Goal: Information Seeking & Learning: Learn about a topic

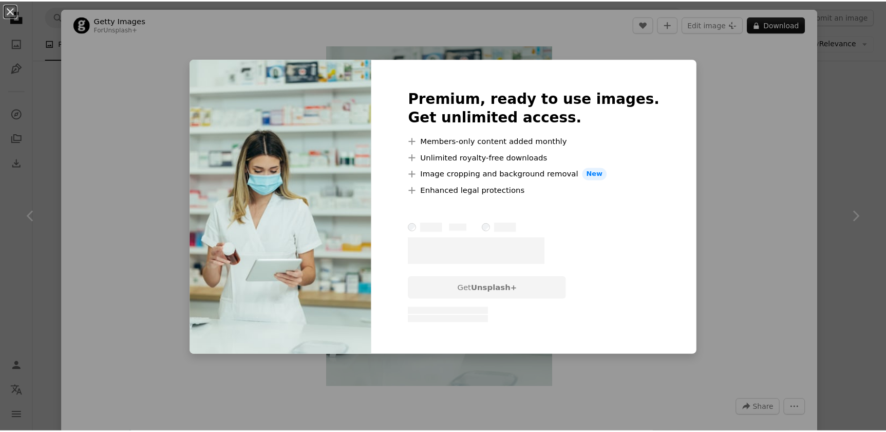
scroll to position [467, 0]
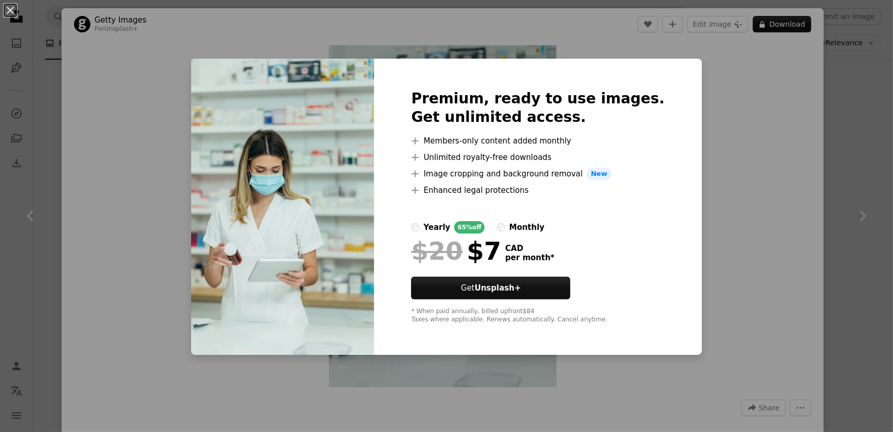
click at [118, 122] on div "An X shape Premium, ready to use images. Get unlimited access. A plus sign Memb…" at bounding box center [446, 216] width 893 height 432
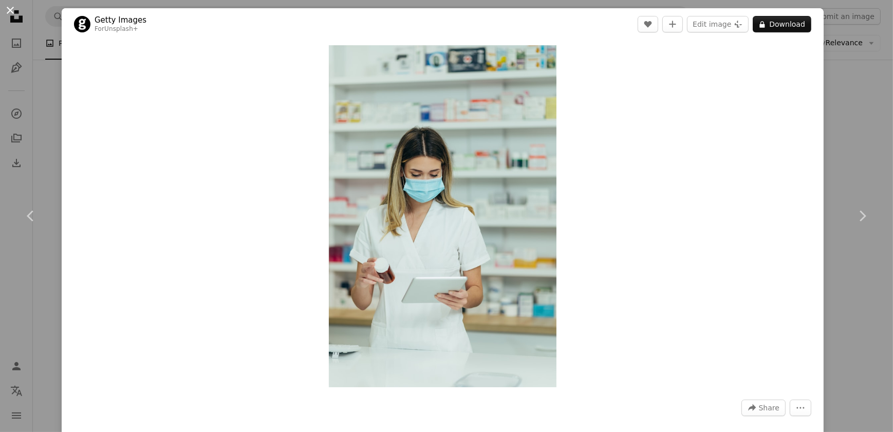
click at [12, 10] on button "An X shape" at bounding box center [10, 10] width 12 height 12
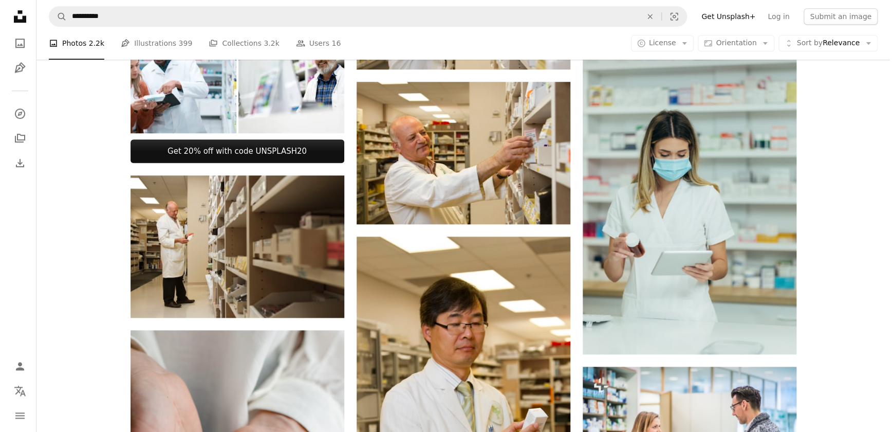
scroll to position [309, 0]
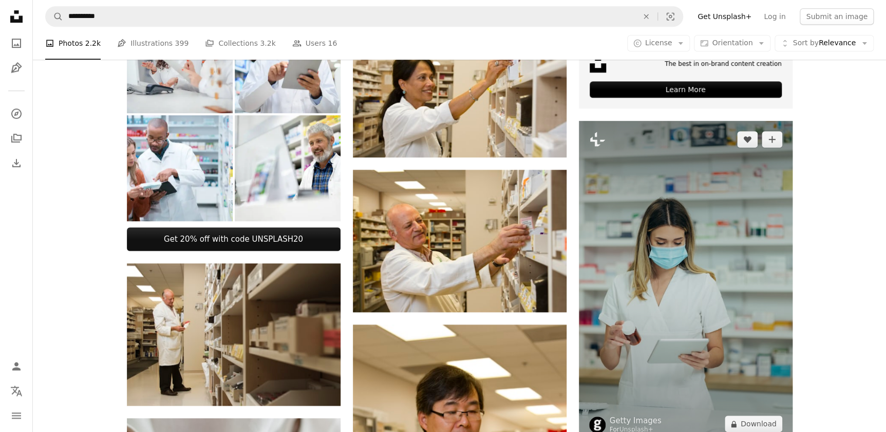
click at [704, 209] on img at bounding box center [686, 282] width 214 height 322
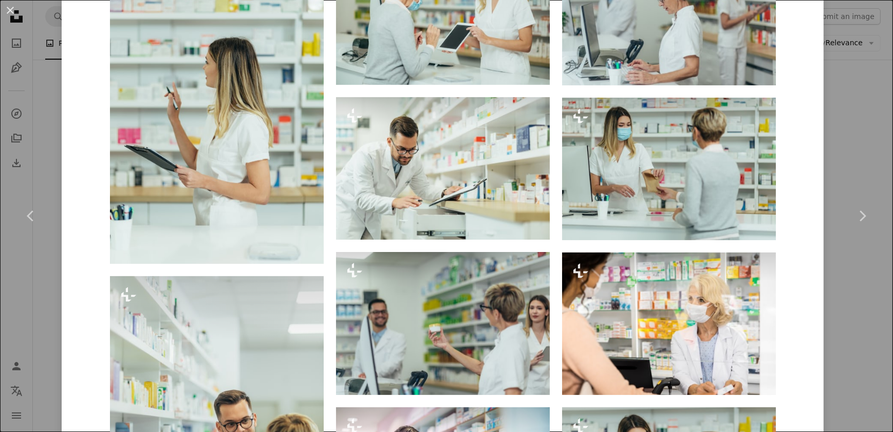
scroll to position [654, 0]
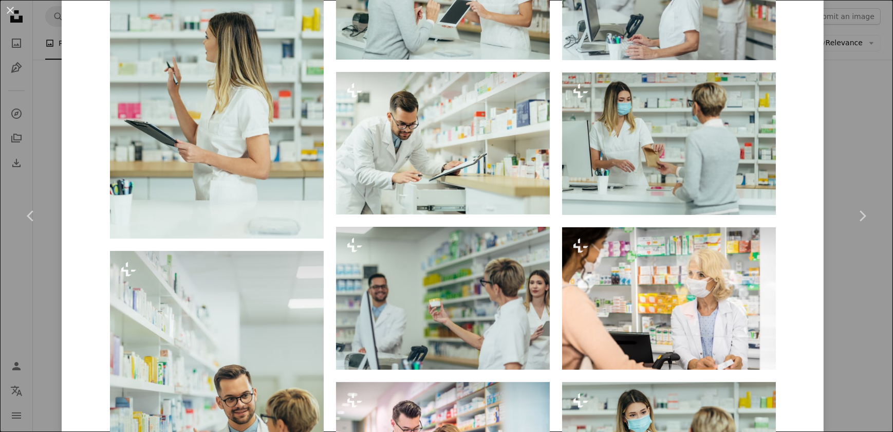
click at [807, 243] on div "Getty Images For Unsplash+ A heart A plus sign Edit image Plus sign for Unsplas…" at bounding box center [443, 269] width 762 height 1829
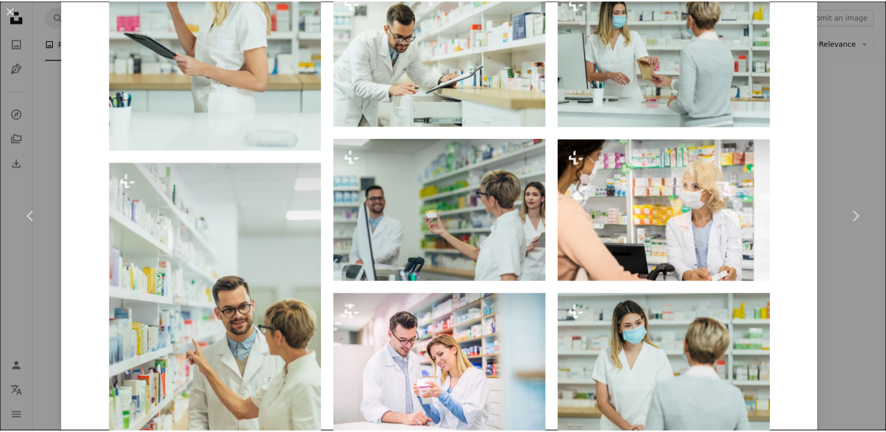
scroll to position [662, 0]
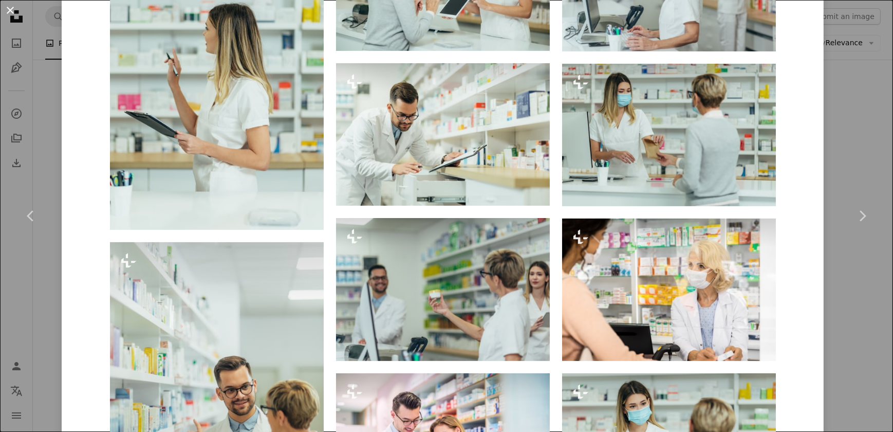
click at [7, 10] on button "An X shape" at bounding box center [10, 10] width 12 height 12
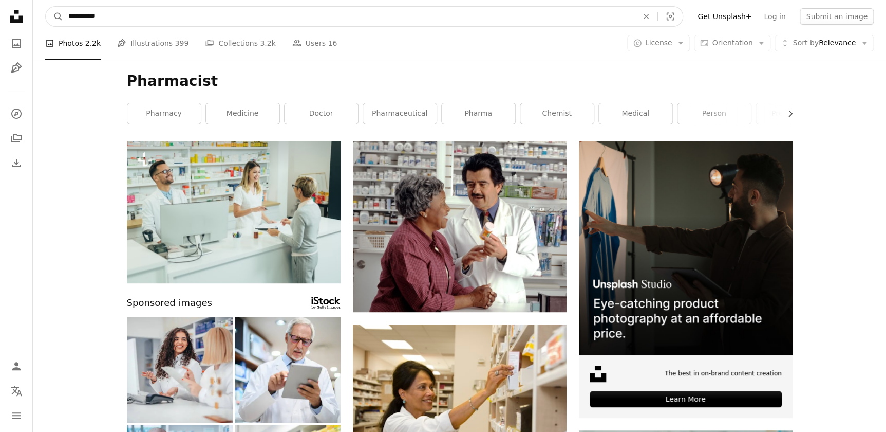
drag, startPoint x: 108, startPoint y: 17, endPoint x: -2, endPoint y: -5, distance: 112.7
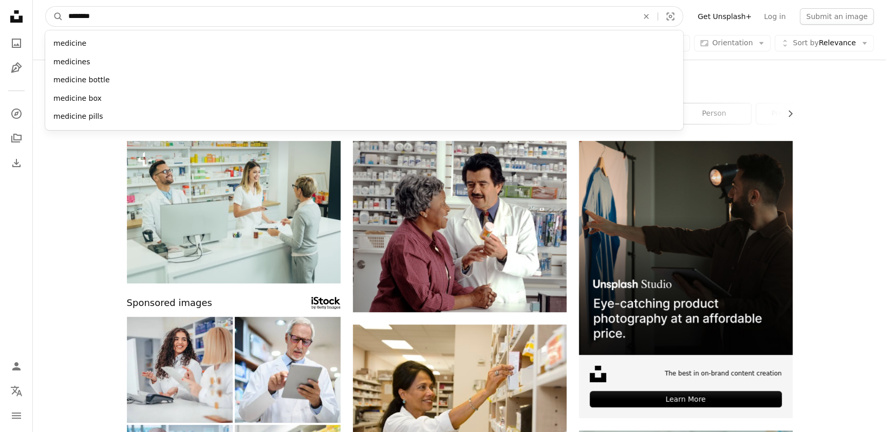
type input "********"
click at [46, 7] on button "A magnifying glass" at bounding box center [54, 17] width 17 height 20
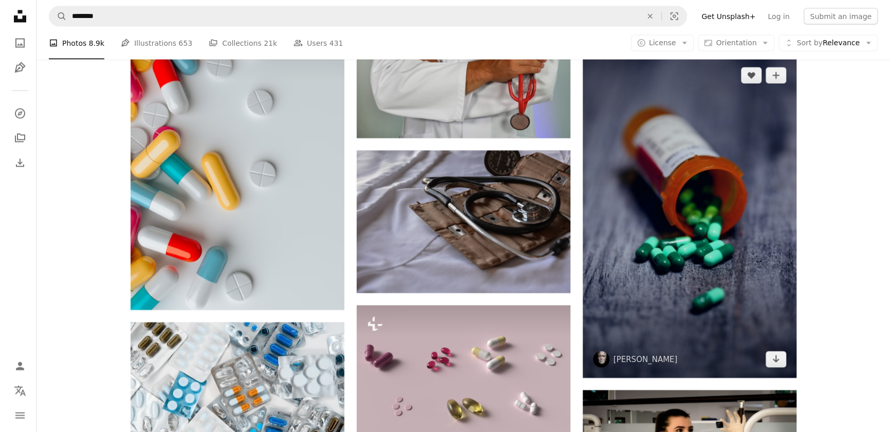
scroll to position [1028, 0]
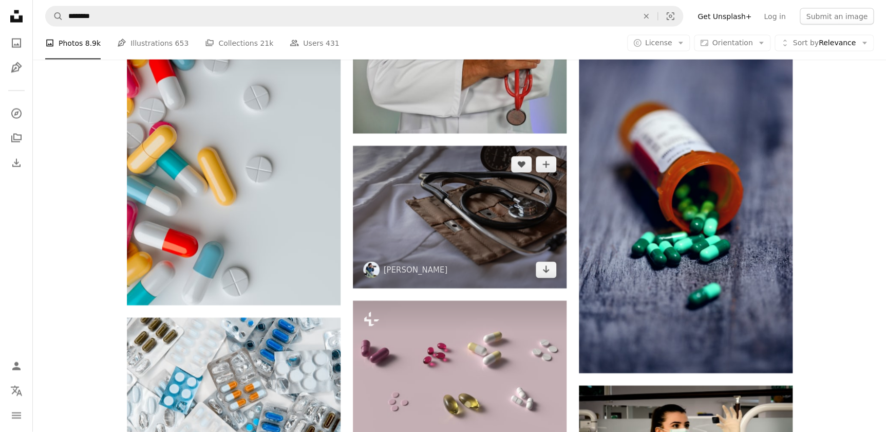
click at [486, 219] on img at bounding box center [460, 217] width 214 height 142
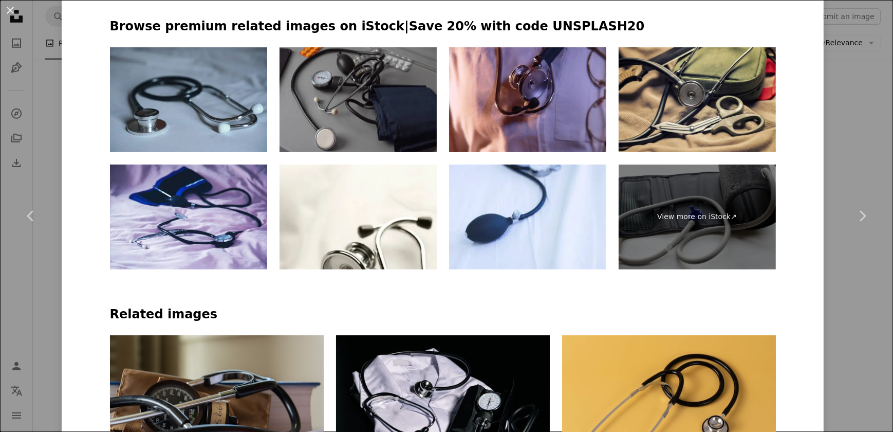
scroll to position [467, 0]
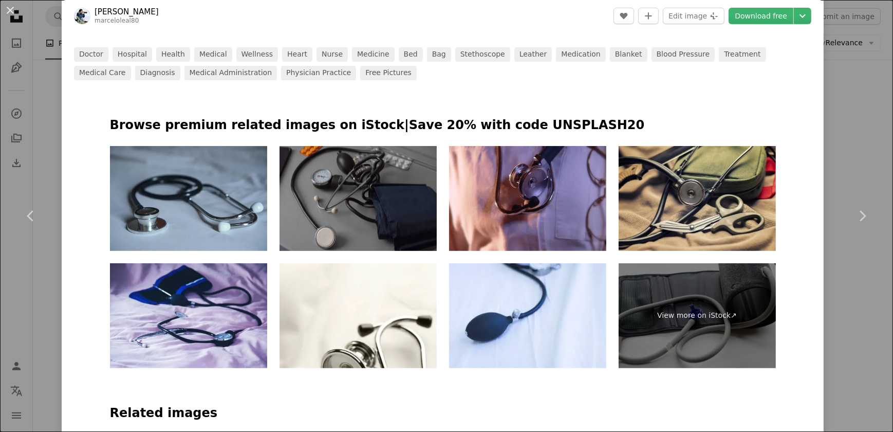
click at [376, 202] on img at bounding box center [358, 198] width 157 height 105
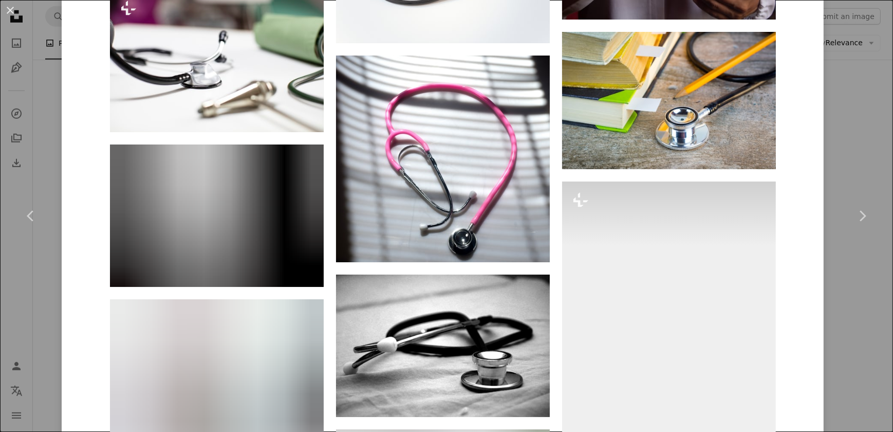
scroll to position [2616, 0]
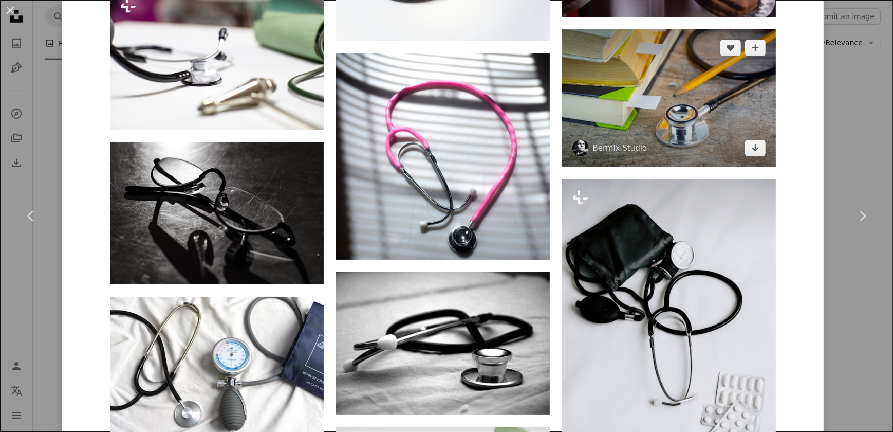
click at [638, 85] on img at bounding box center [669, 97] width 214 height 137
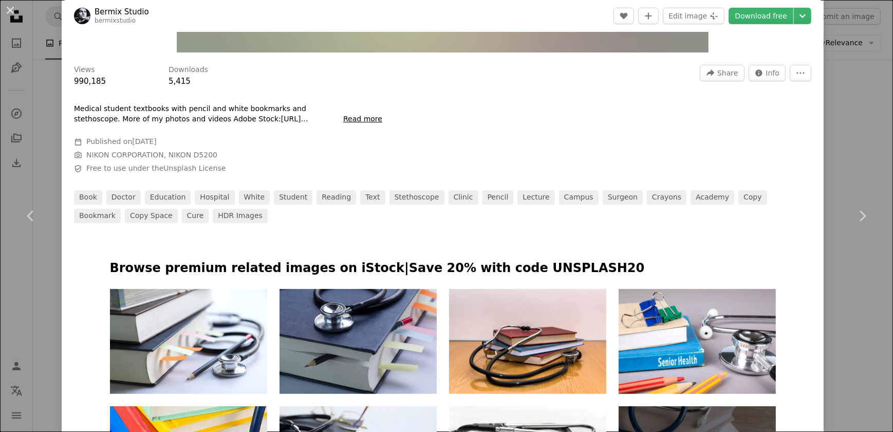
scroll to position [467, 0]
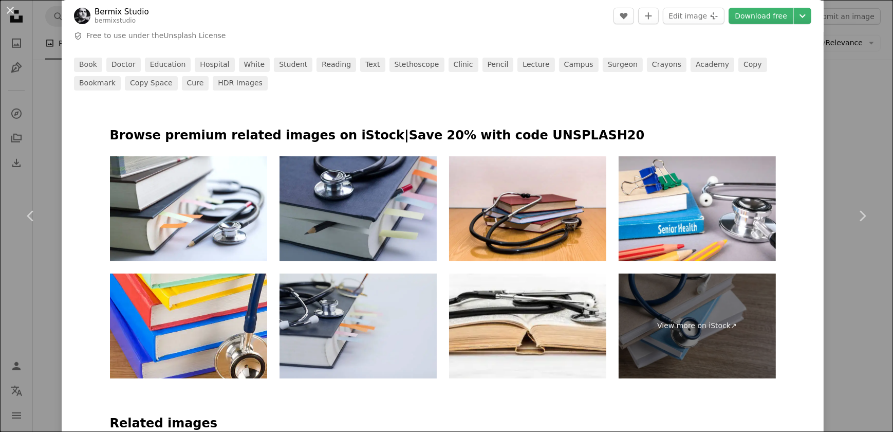
click at [341, 335] on img at bounding box center [358, 325] width 157 height 105
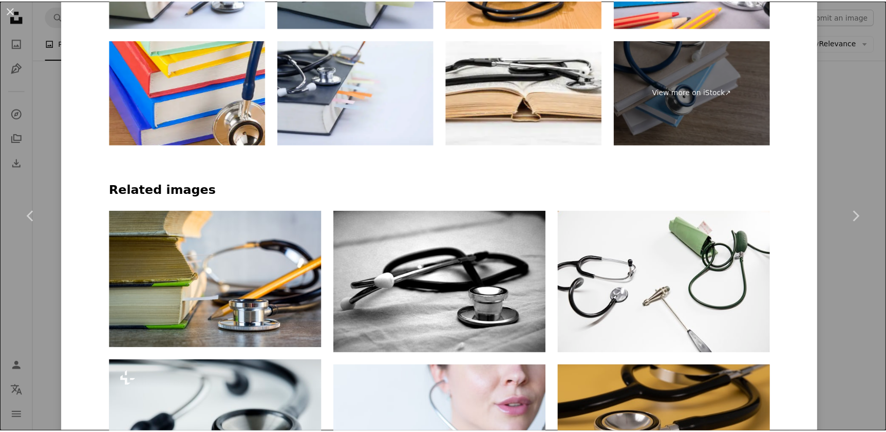
scroll to position [374, 0]
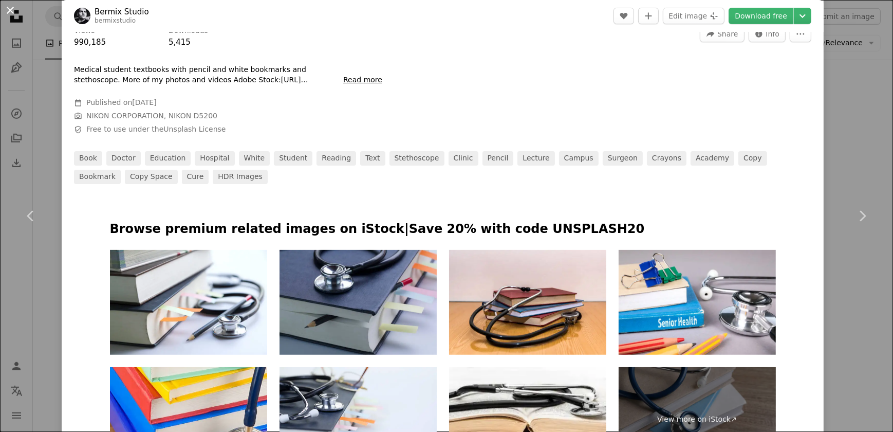
click at [8, 11] on button "An X shape" at bounding box center [10, 10] width 12 height 12
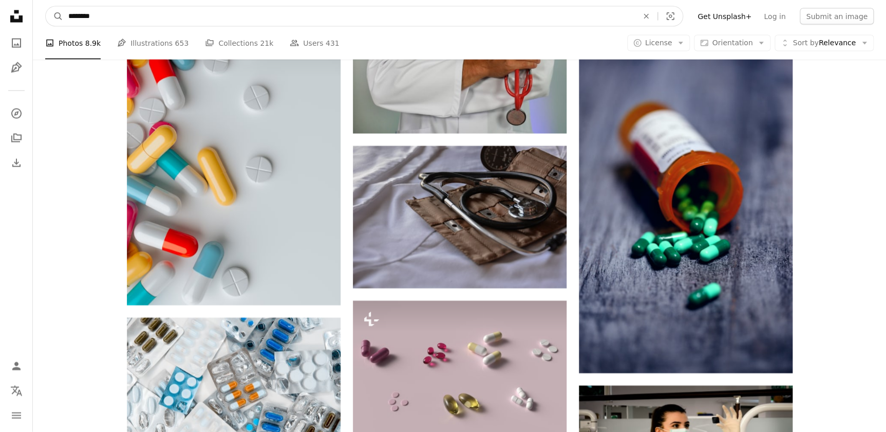
click at [108, 17] on input "********" at bounding box center [349, 17] width 572 height 20
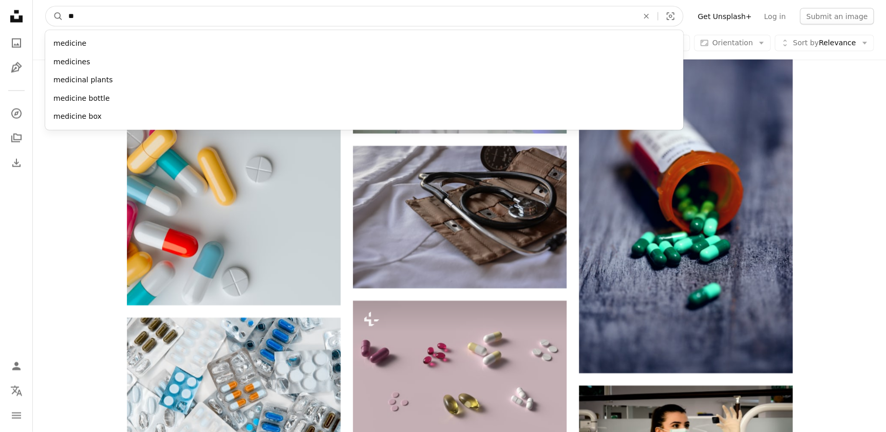
type input "*"
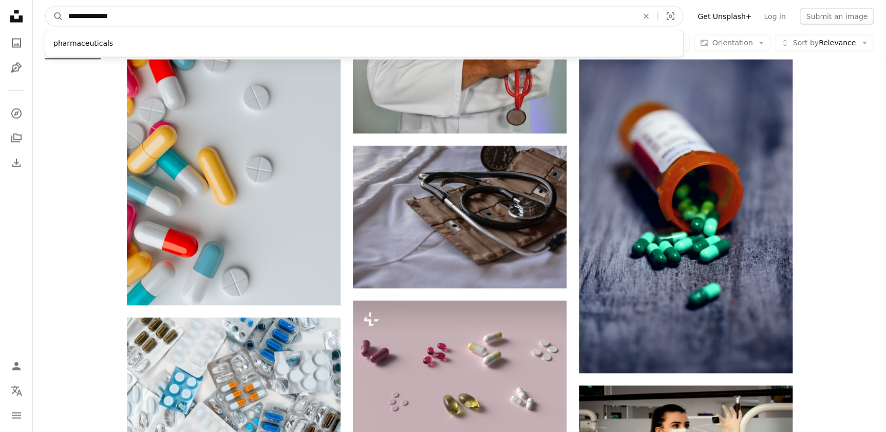
type input "**********"
click at [46, 7] on button "A magnifying glass" at bounding box center [54, 17] width 17 height 20
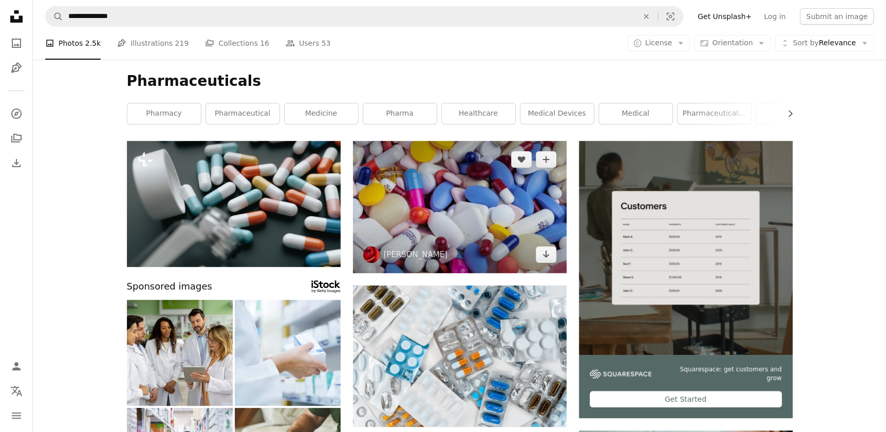
click at [459, 214] on img at bounding box center [460, 207] width 214 height 132
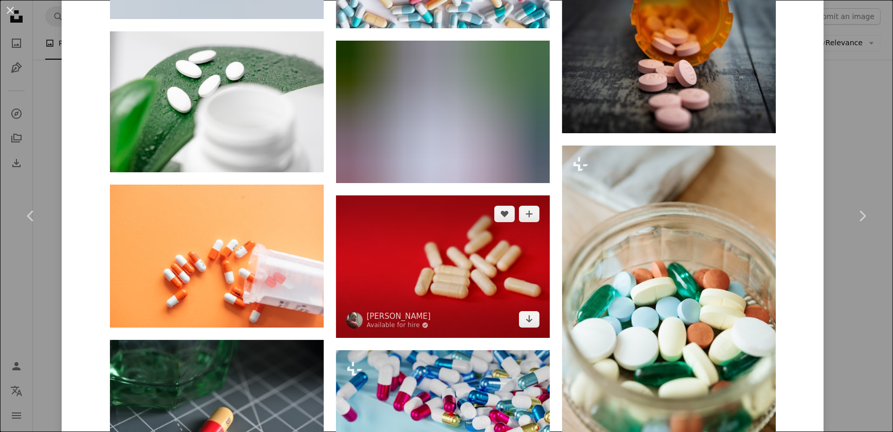
scroll to position [5839, 0]
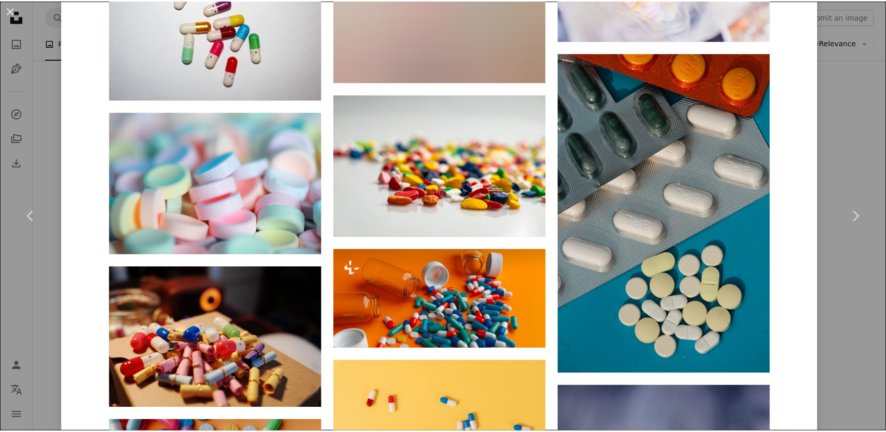
scroll to position [0, 0]
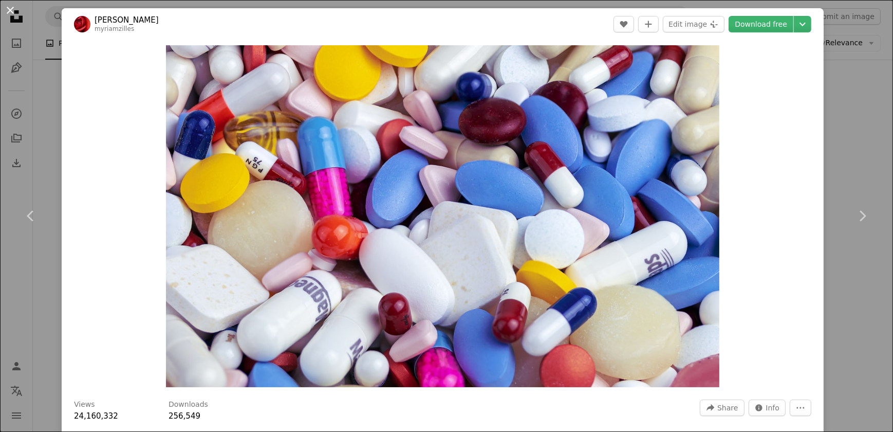
click at [9, 12] on button "An X shape" at bounding box center [10, 10] width 12 height 12
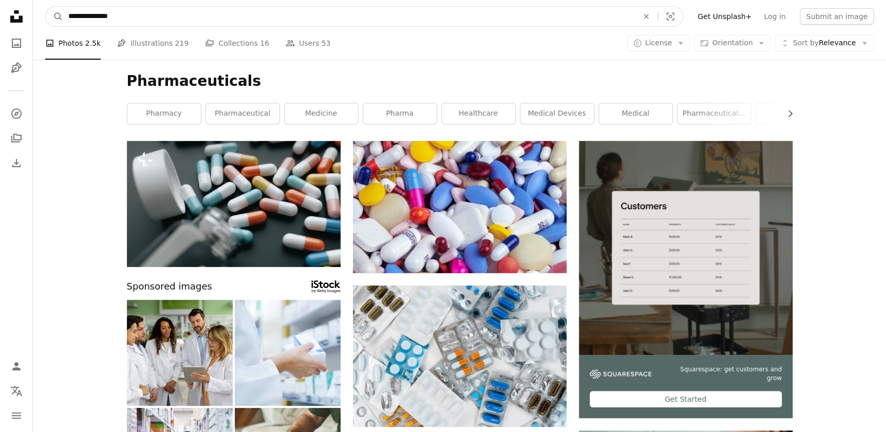
click at [131, 18] on input "**********" at bounding box center [349, 17] width 572 height 20
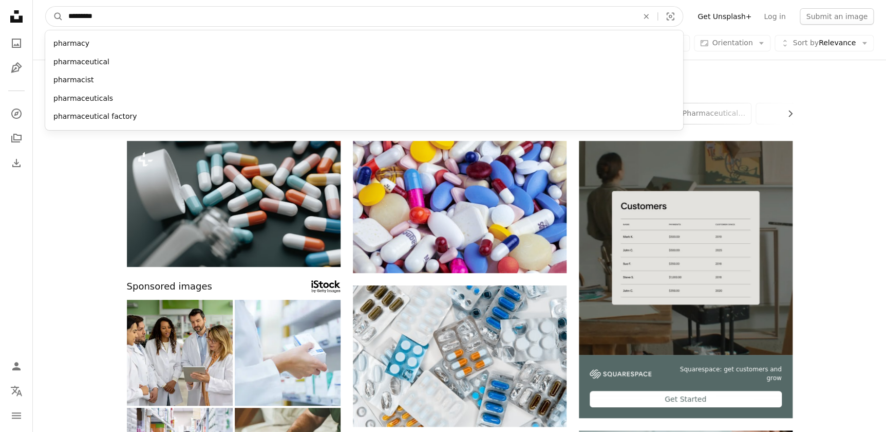
type input "*********"
click at [46, 7] on button "A magnifying glass" at bounding box center [54, 17] width 17 height 20
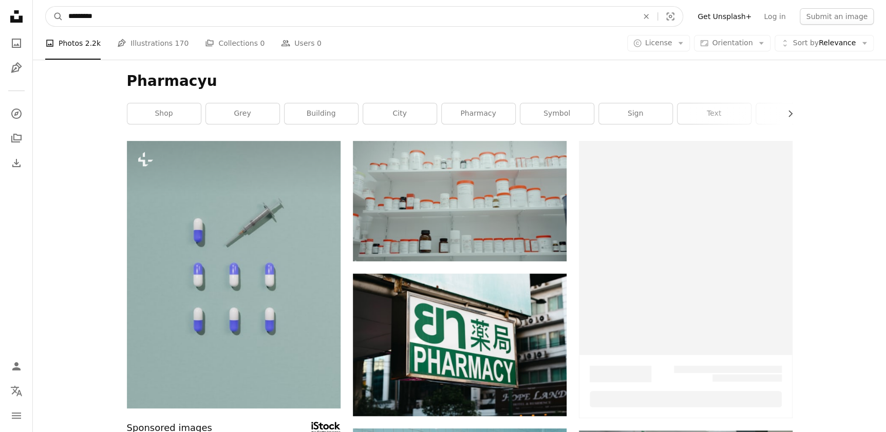
click at [131, 16] on input "*********" at bounding box center [349, 17] width 572 height 20
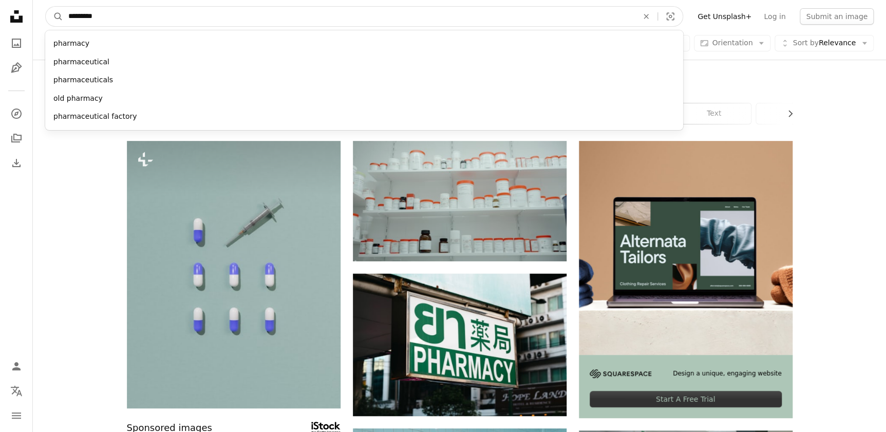
type input "********"
click button "A magnifying glass" at bounding box center [54, 17] width 17 height 20
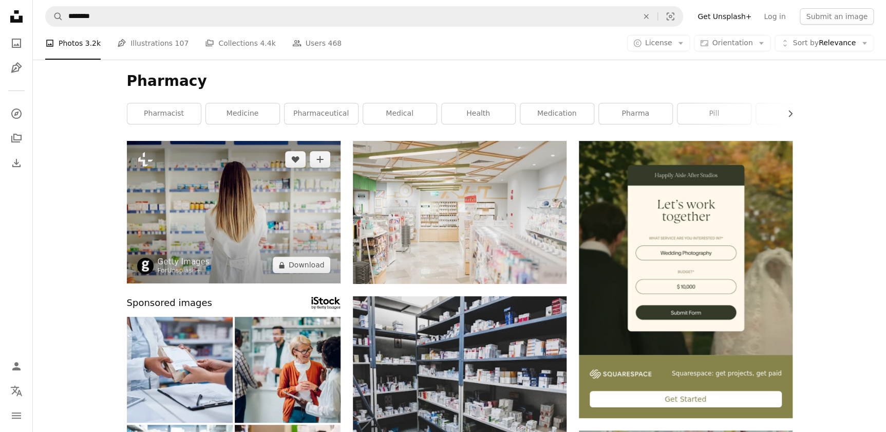
click at [238, 212] on img at bounding box center [234, 212] width 214 height 142
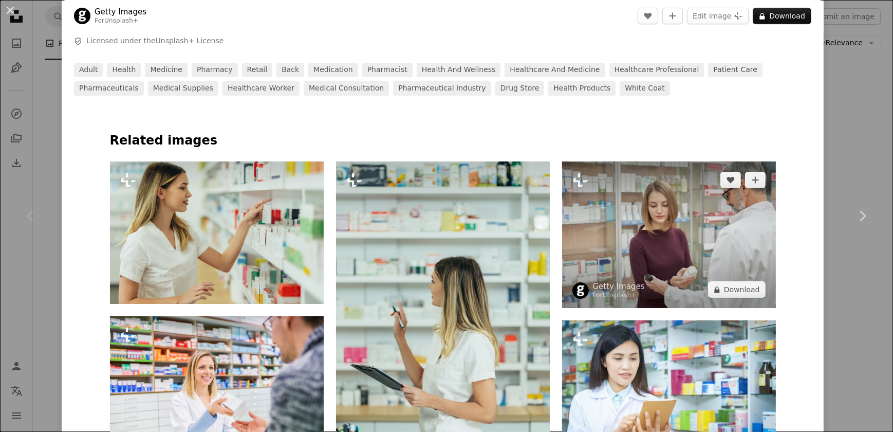
scroll to position [420, 0]
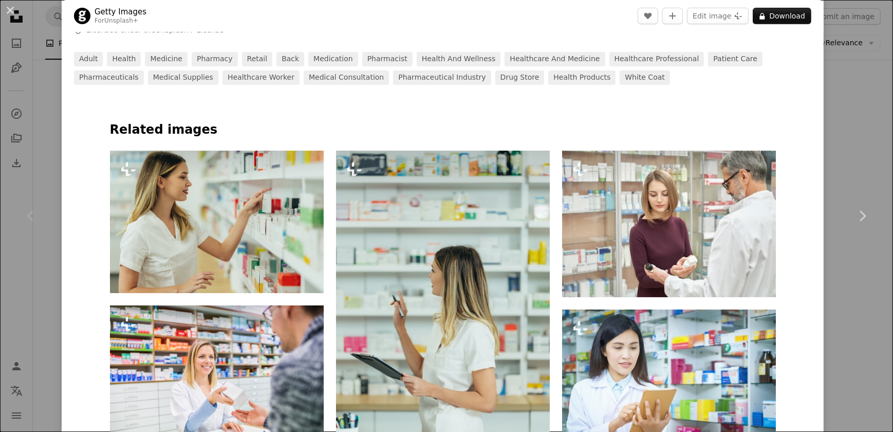
click at [592, 119] on div at bounding box center [443, 103] width 762 height 37
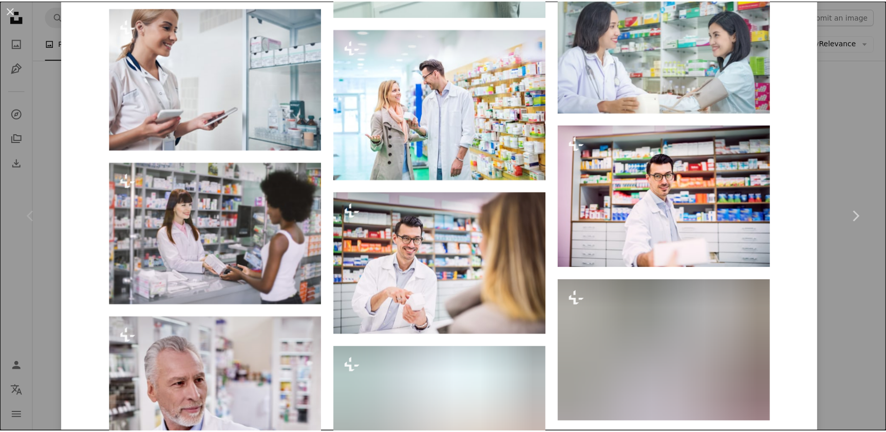
scroll to position [2466, 0]
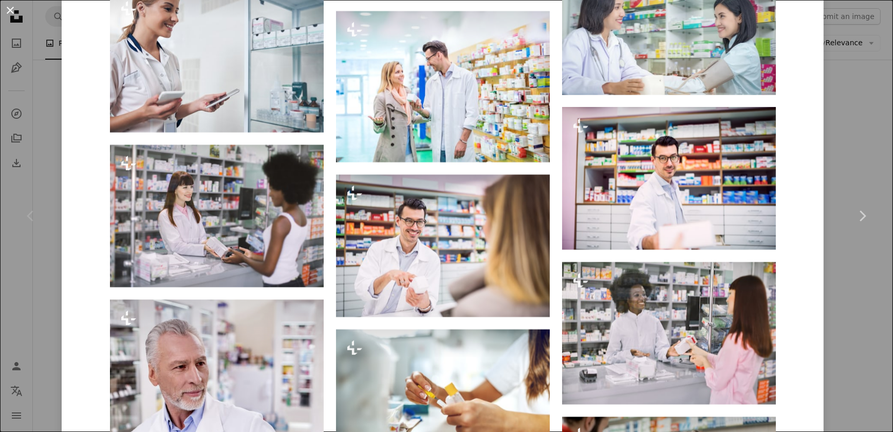
click at [13, 9] on button "An X shape" at bounding box center [10, 10] width 12 height 12
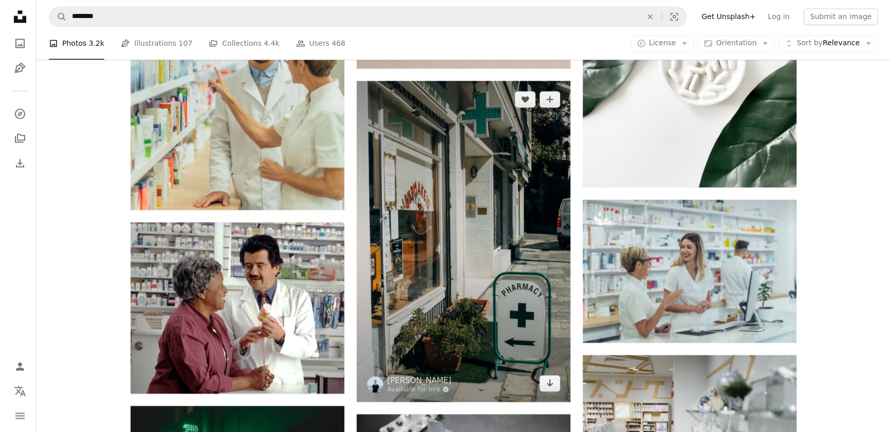
scroll to position [887, 0]
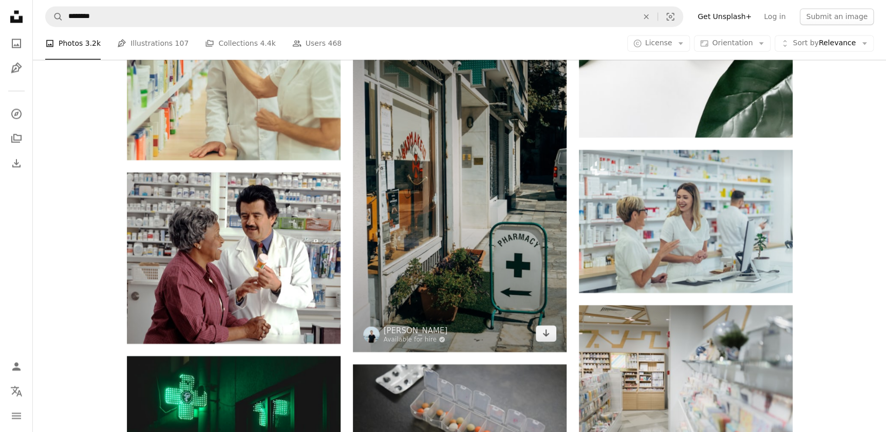
click at [430, 185] on img at bounding box center [460, 191] width 214 height 321
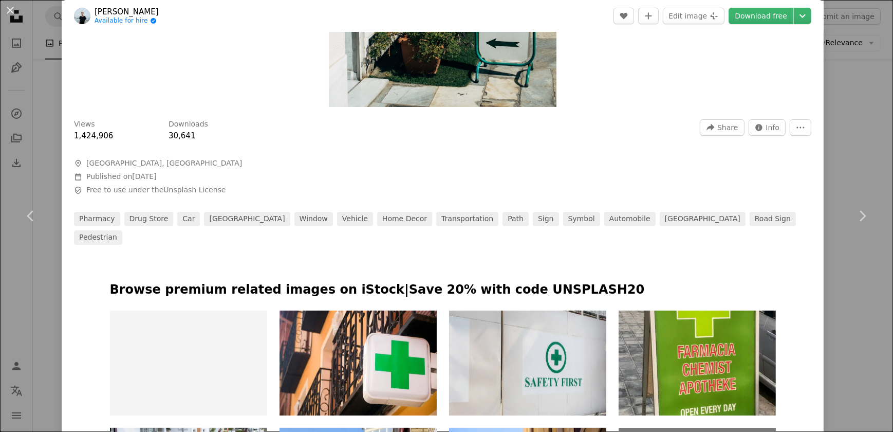
scroll to position [467, 0]
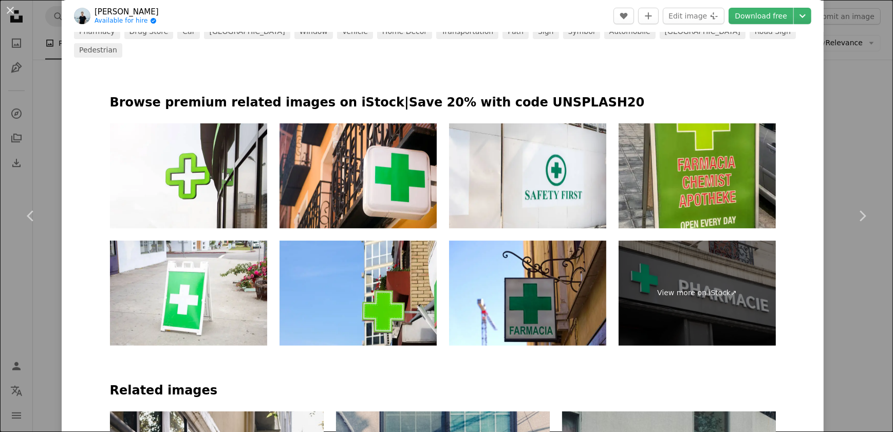
click at [586, 95] on p "Browse premium related images on iStock | Save 20% with code UNSPLASH20" at bounding box center [443, 103] width 666 height 16
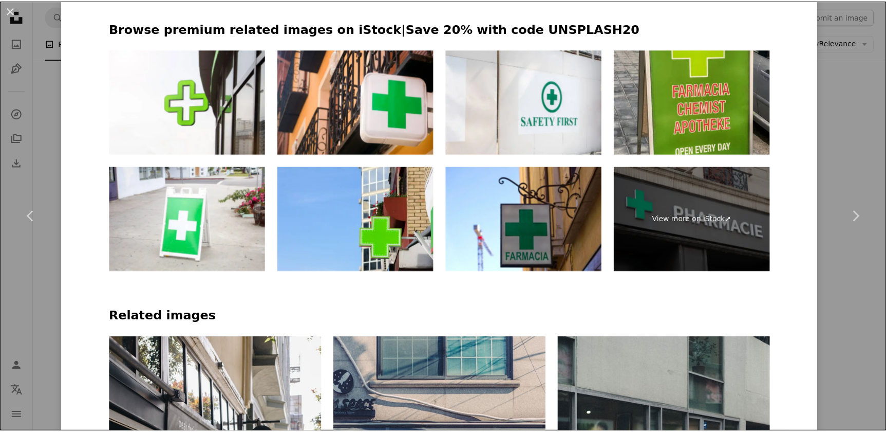
scroll to position [0, 0]
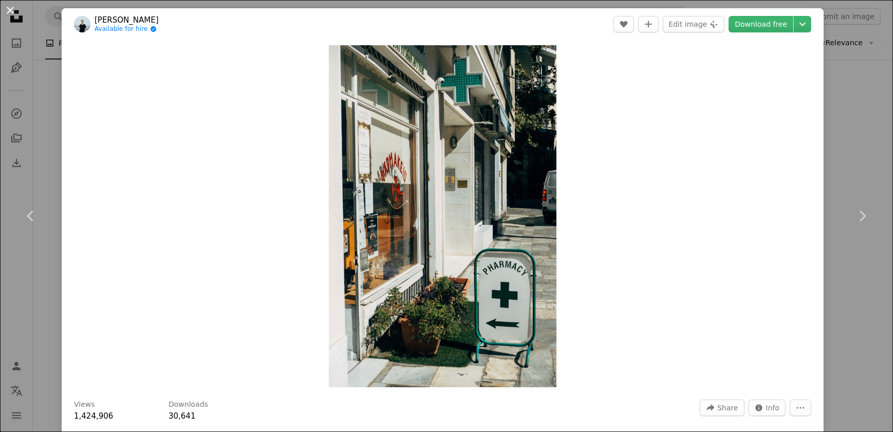
click at [10, 15] on button "An X shape" at bounding box center [10, 10] width 12 height 12
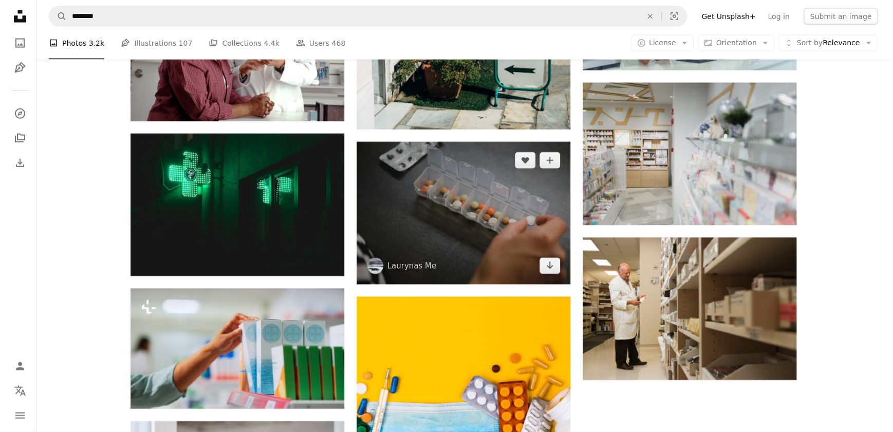
scroll to position [1015, 0]
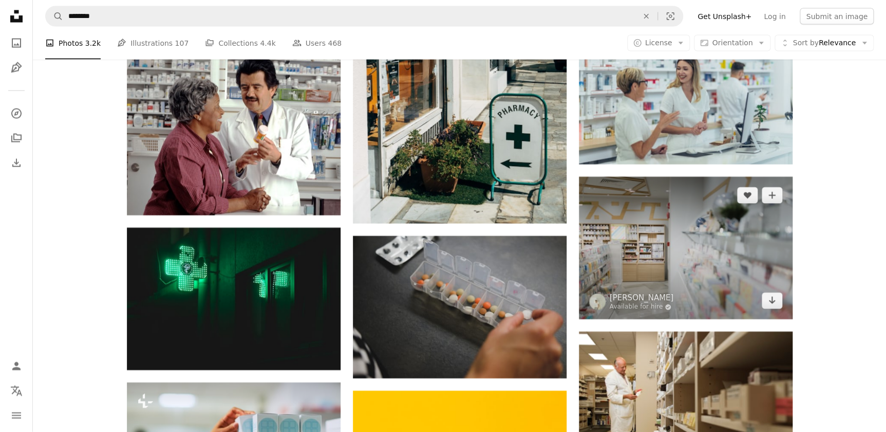
click at [661, 241] on img at bounding box center [686, 248] width 214 height 143
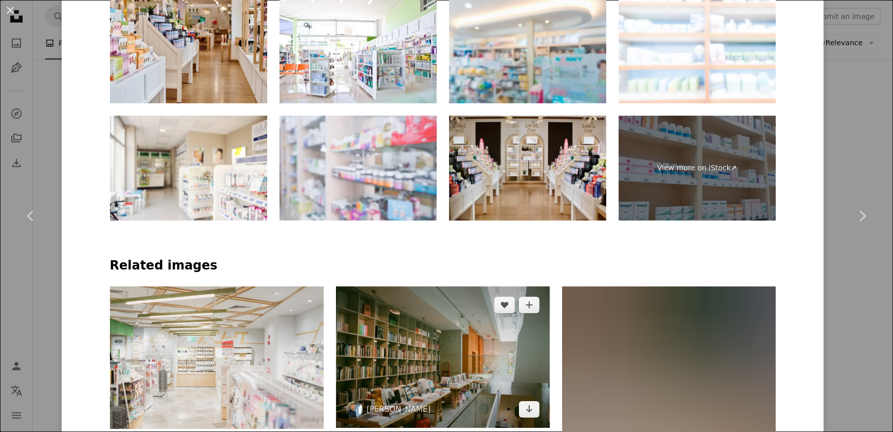
scroll to position [514, 0]
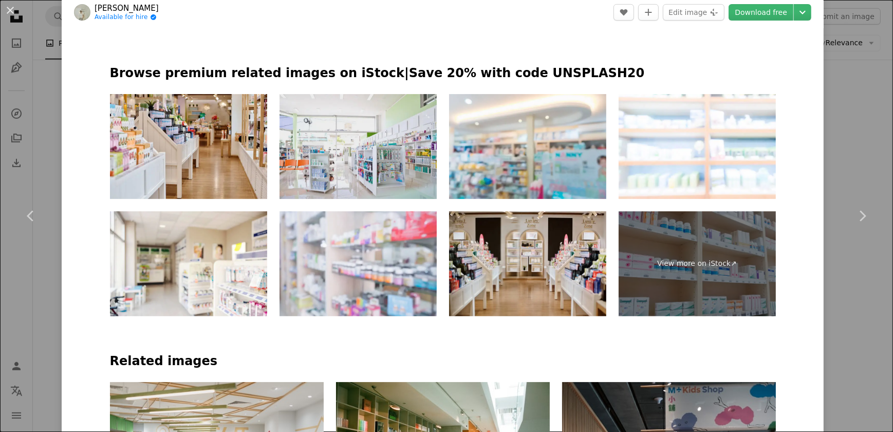
click at [382, 144] on img at bounding box center [358, 146] width 157 height 105
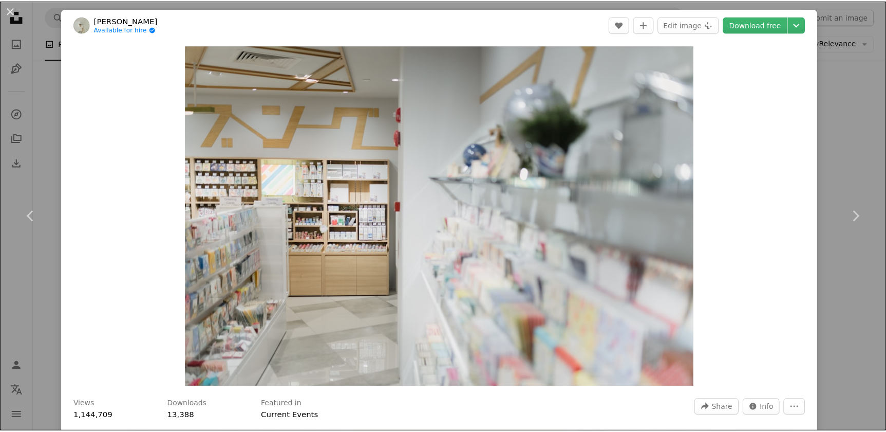
scroll to position [5117, 0]
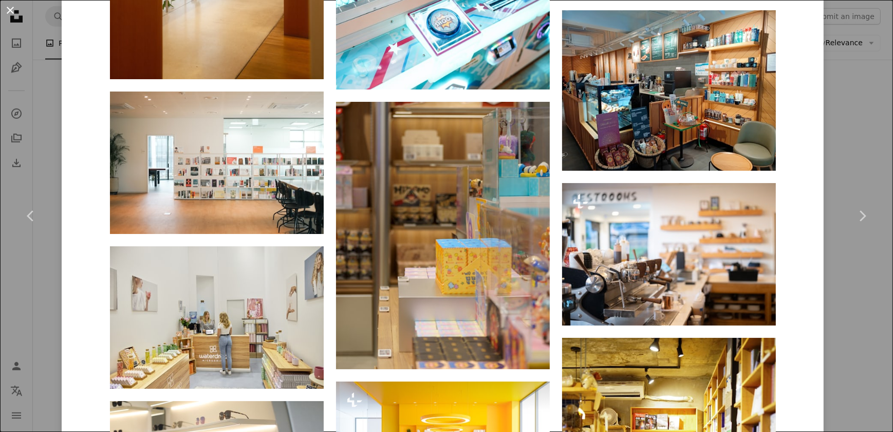
click at [10, 13] on button "An X shape" at bounding box center [10, 10] width 12 height 12
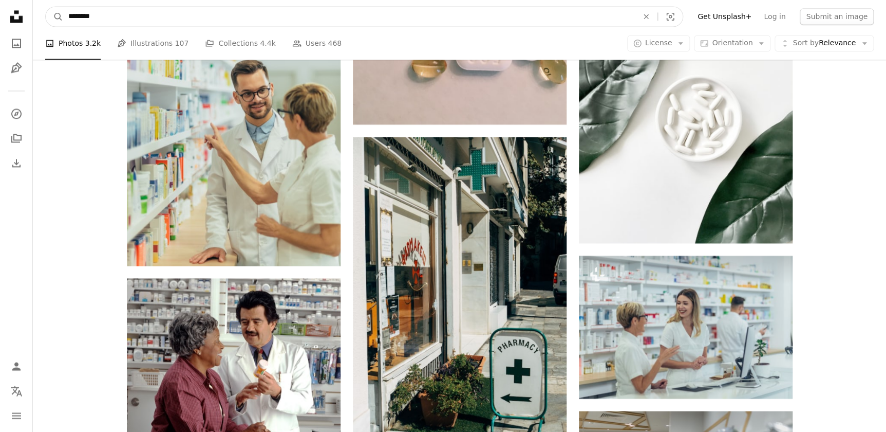
drag, startPoint x: 117, startPoint y: 15, endPoint x: -2, endPoint y: -7, distance: 121.3
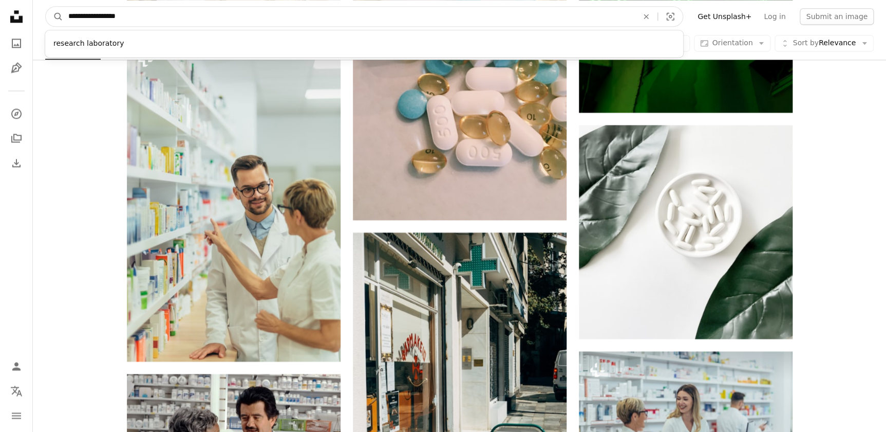
type input "**********"
click button "A magnifying glass" at bounding box center [54, 17] width 17 height 20
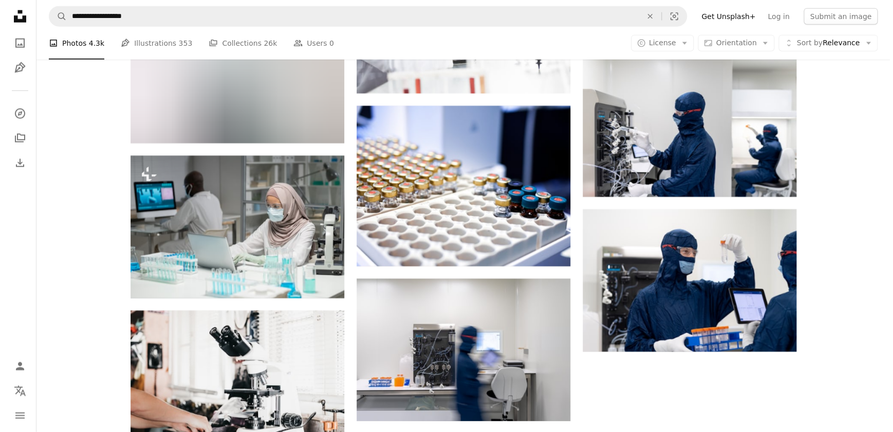
scroll to position [1261, 0]
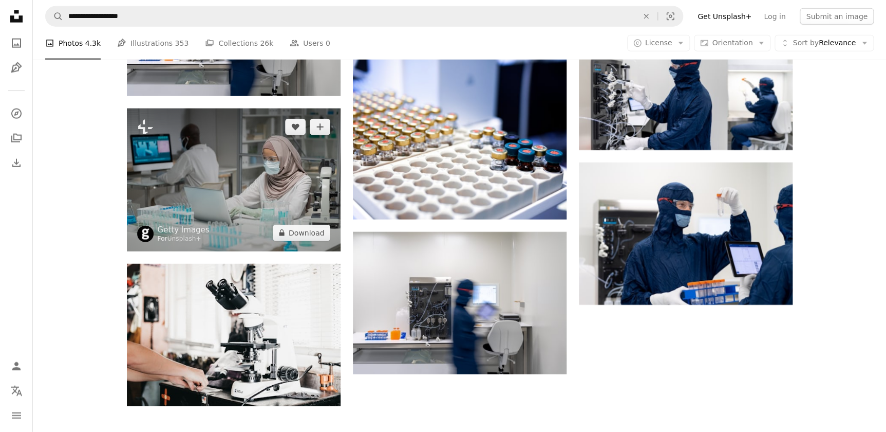
click at [244, 170] on img at bounding box center [234, 179] width 214 height 142
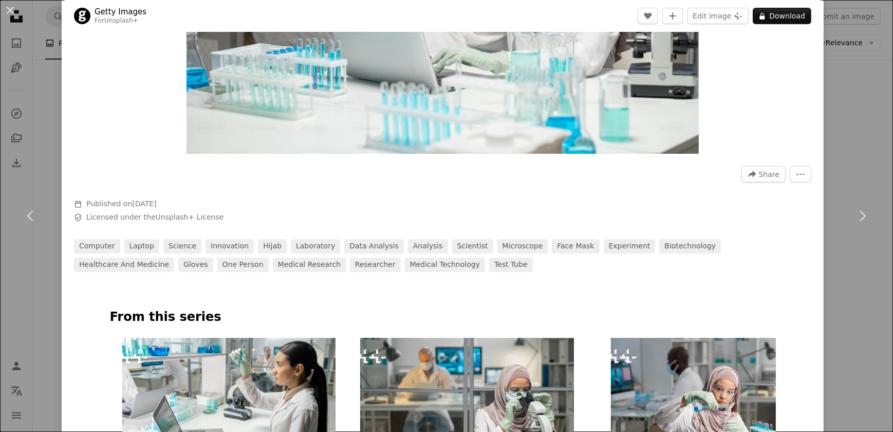
scroll to position [467, 0]
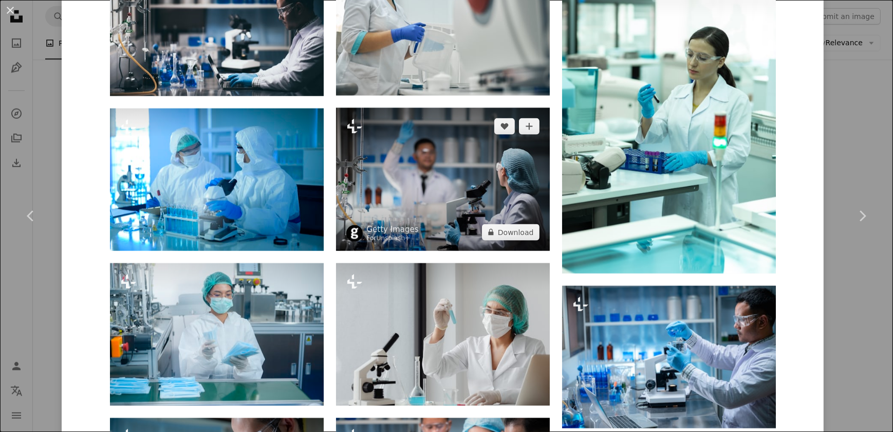
scroll to position [1775, 0]
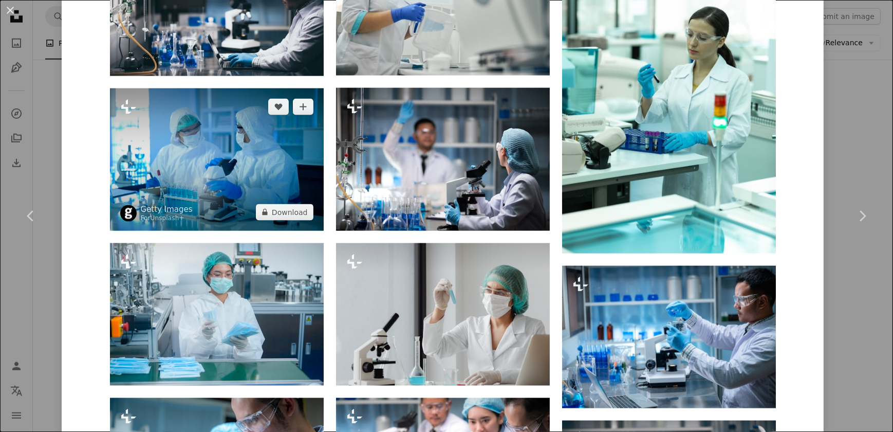
click at [198, 170] on img at bounding box center [217, 159] width 214 height 142
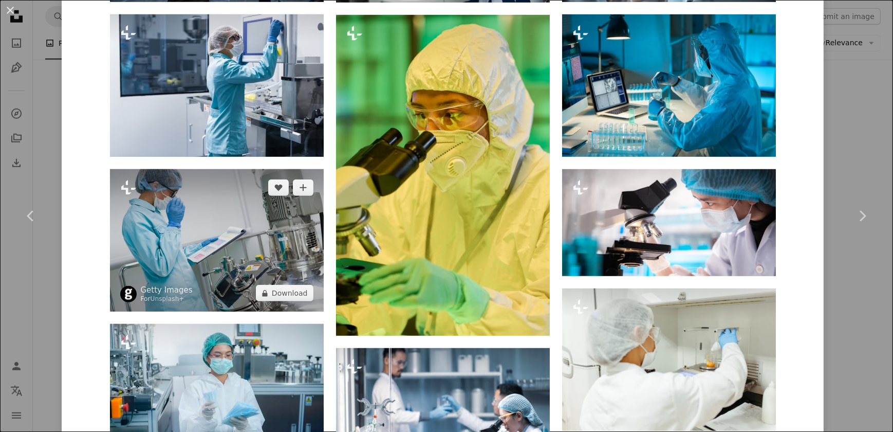
scroll to position [841, 0]
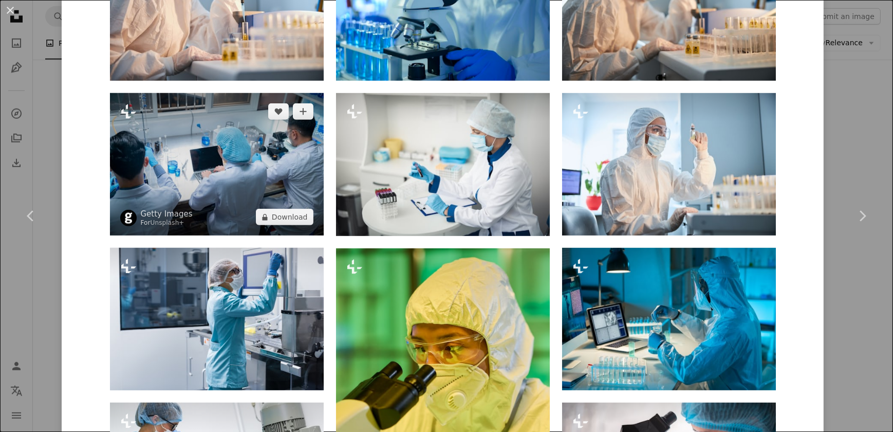
click at [223, 160] on img at bounding box center [217, 164] width 214 height 142
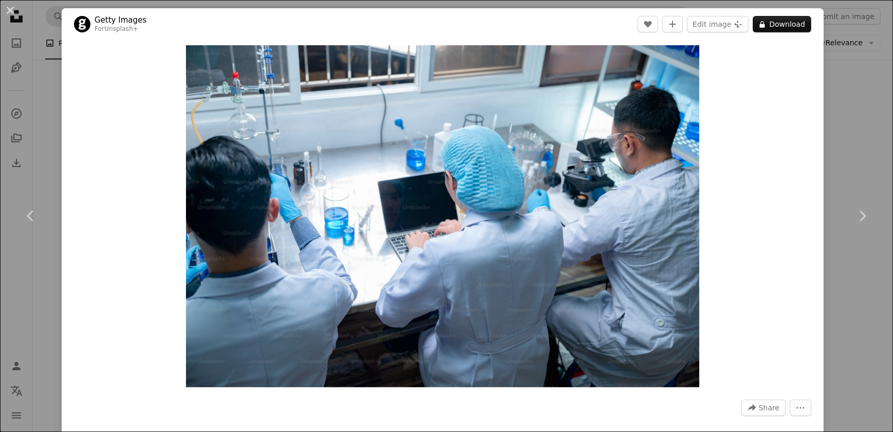
drag, startPoint x: 43, startPoint y: 90, endPoint x: 323, endPoint y: 12, distance: 290.8
click at [43, 90] on div "An X shape Chevron left Chevron right Getty Images For Unsplash+ A heart A plus…" at bounding box center [446, 216] width 893 height 432
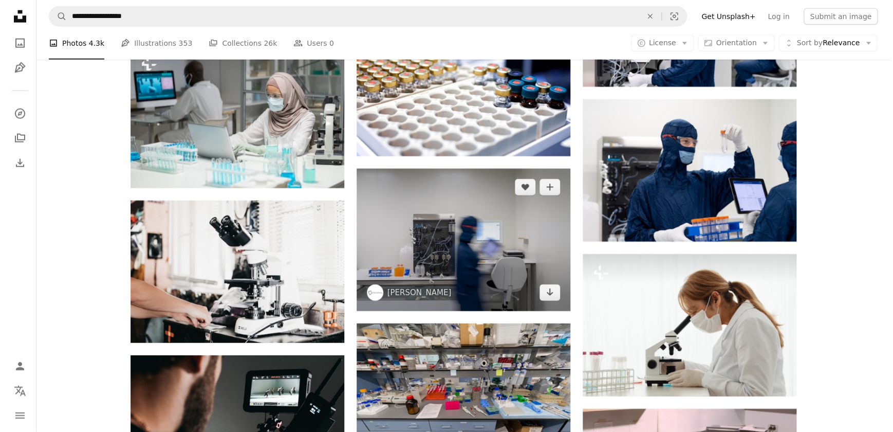
scroll to position [1495, 0]
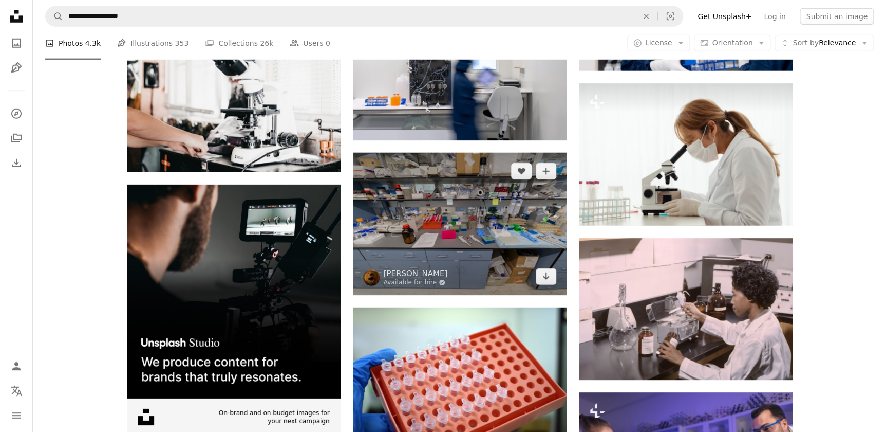
click at [468, 207] on img at bounding box center [460, 224] width 214 height 142
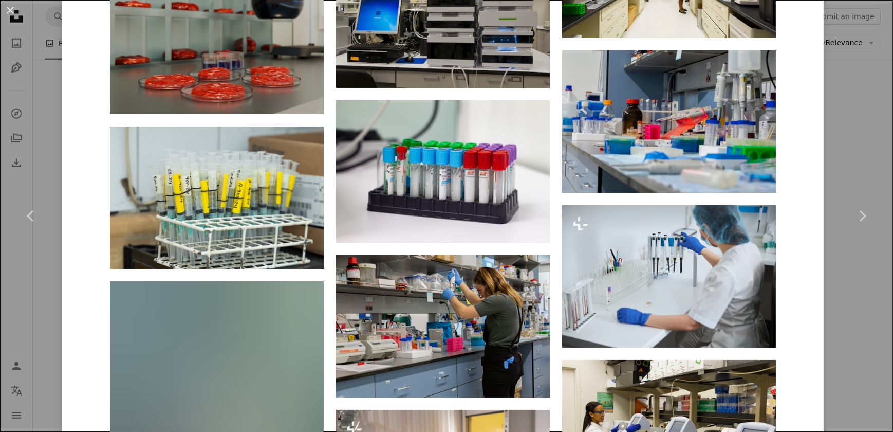
scroll to position [1308, 0]
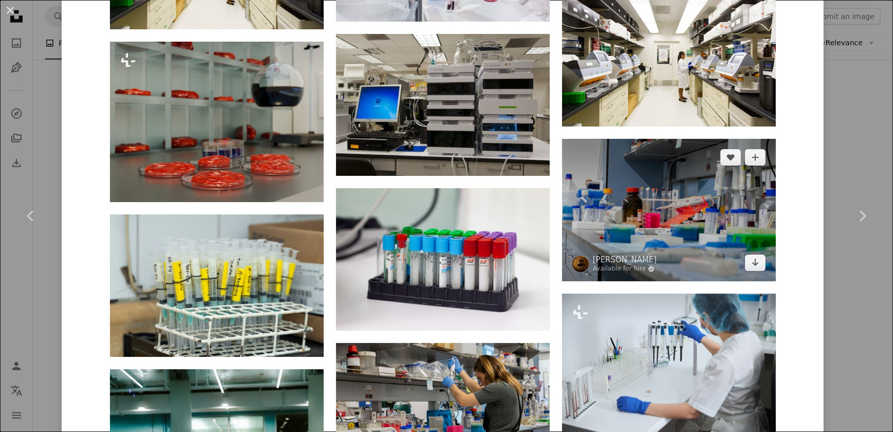
click at [651, 220] on img at bounding box center [669, 210] width 214 height 142
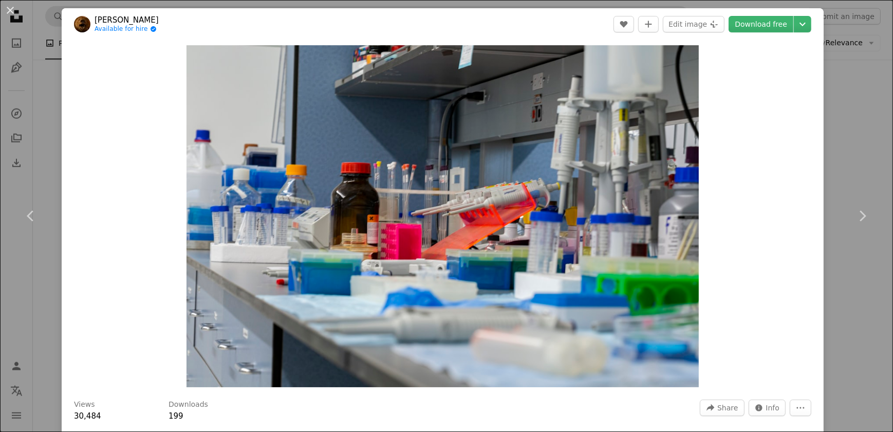
drag, startPoint x: 31, startPoint y: 112, endPoint x: 271, endPoint y: 7, distance: 262.2
click at [31, 112] on div "An X shape Chevron left Chevron right [PERSON_NAME] Available for hire A checkm…" at bounding box center [446, 216] width 893 height 432
